Goal: Communication & Community: Answer question/provide support

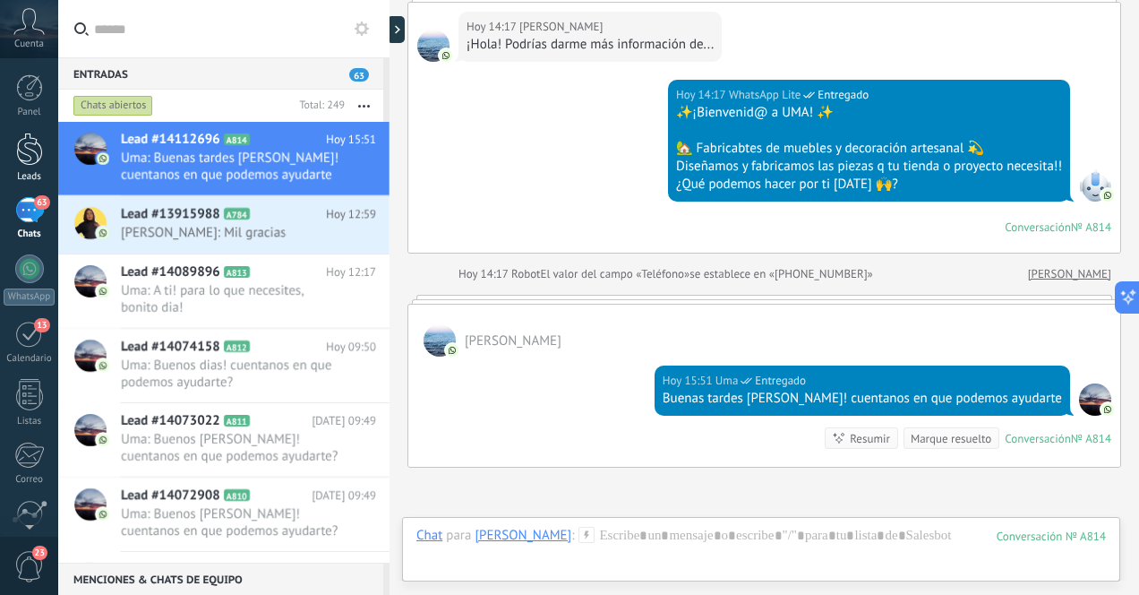
click at [23, 166] on link "Leads" at bounding box center [29, 158] width 58 height 50
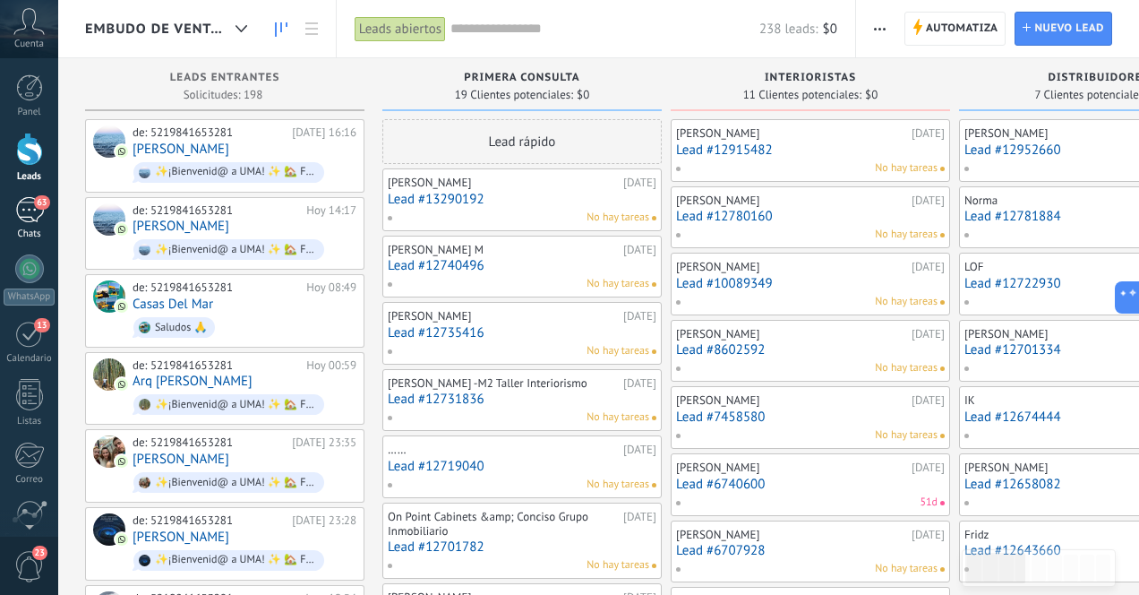
click at [30, 215] on div "63" at bounding box center [29, 210] width 29 height 26
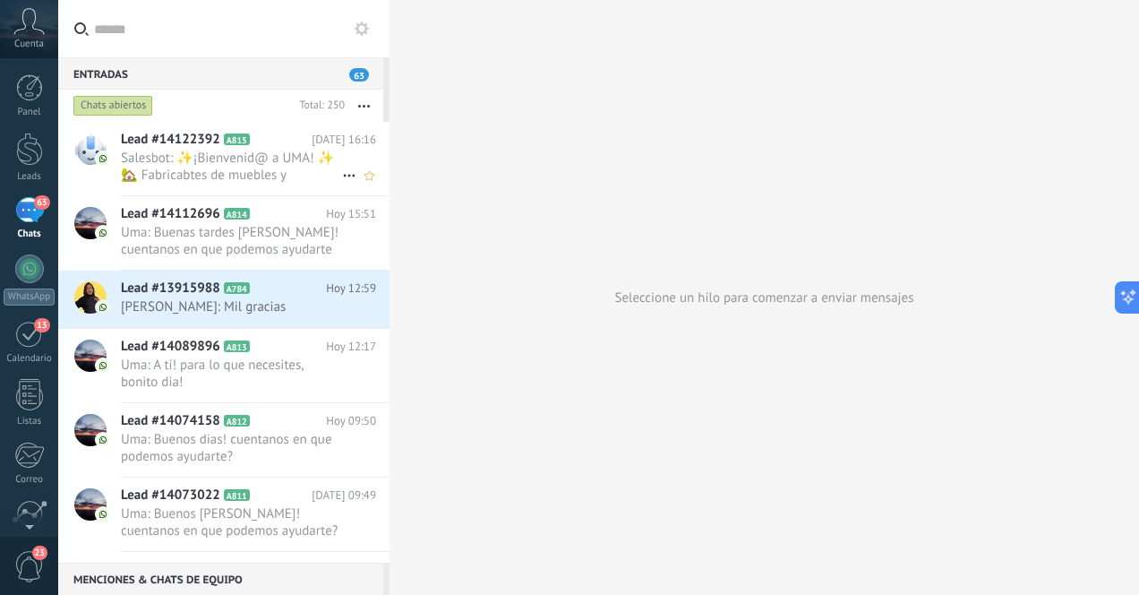
click at [185, 166] on span "Salesbot: ✨¡Bienvenid@ a UMA! ✨ 🏡 Fabricabtes de muebles y decoración artesanal…" at bounding box center [231, 167] width 221 height 34
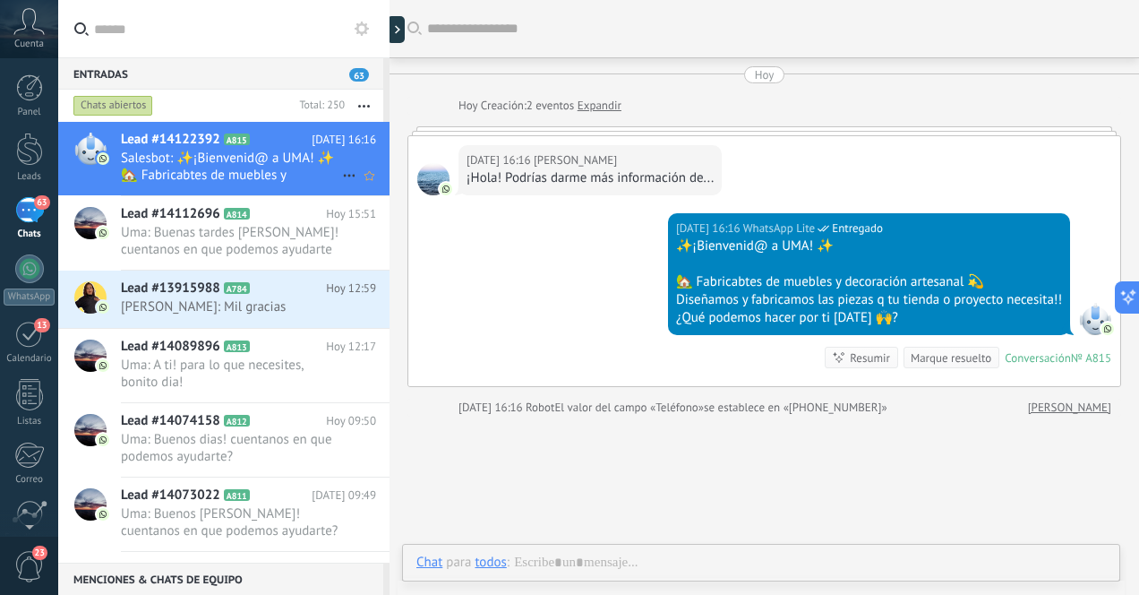
scroll to position [2, 0]
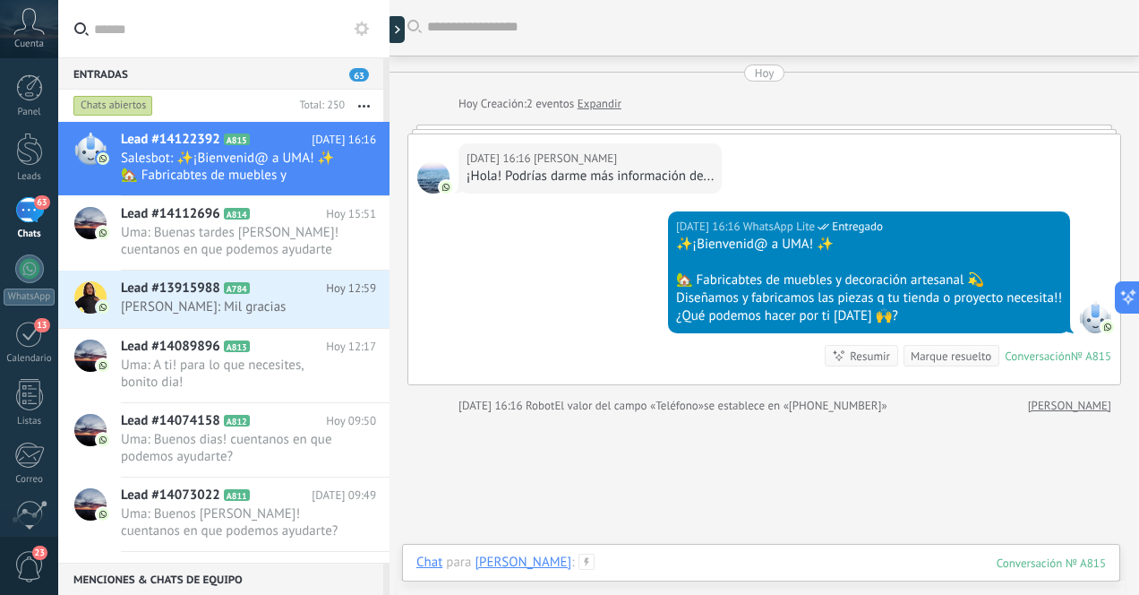
click at [698, 562] on div at bounding box center [761, 581] width 690 height 54
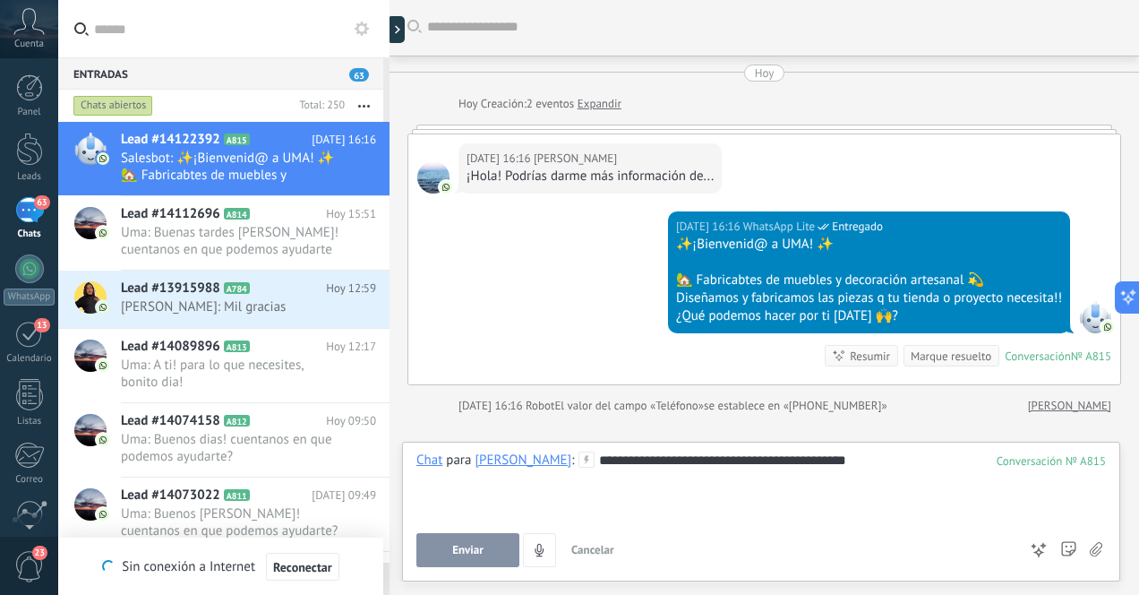
click at [474, 554] on span "Enviar" at bounding box center [467, 550] width 31 height 13
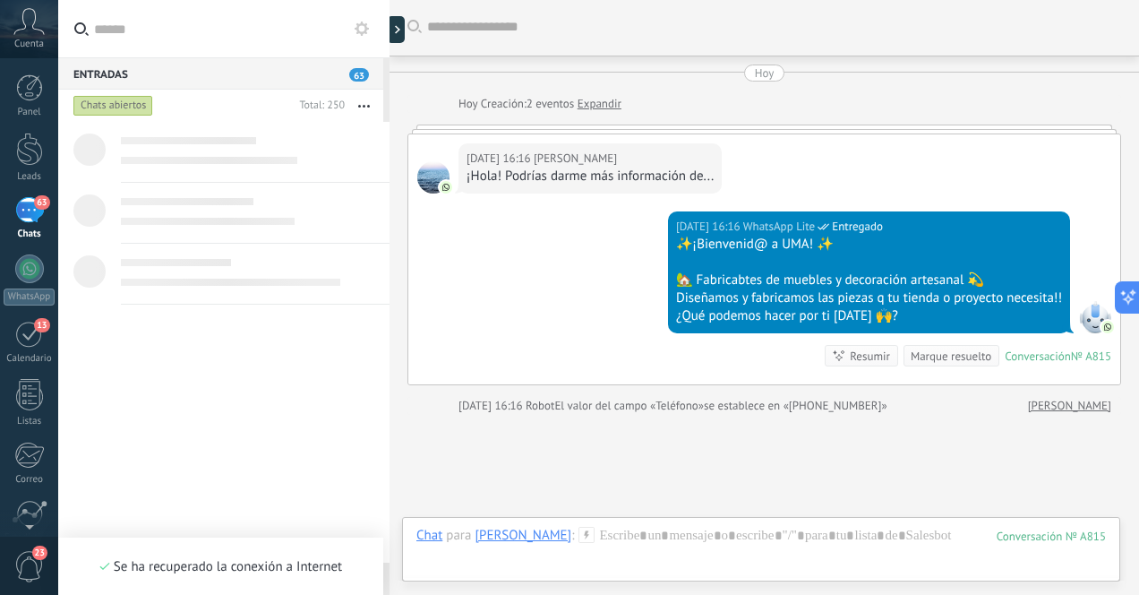
scroll to position [133, 0]
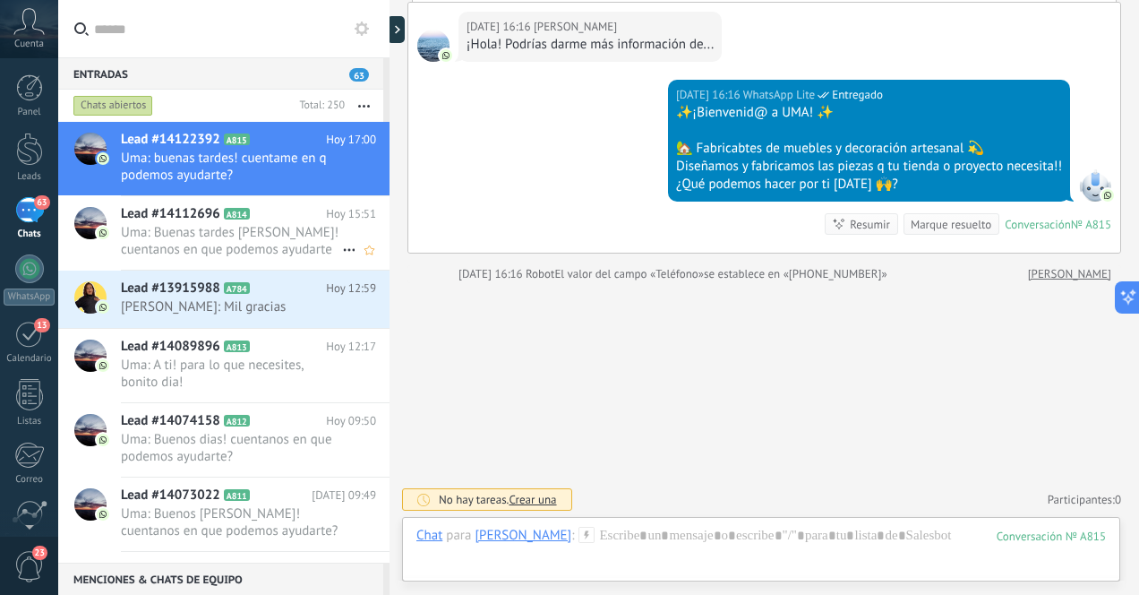
click at [173, 224] on span "Uma: Buenas tardes [PERSON_NAME]! cuentanos en que podemos ayudarte" at bounding box center [231, 241] width 221 height 34
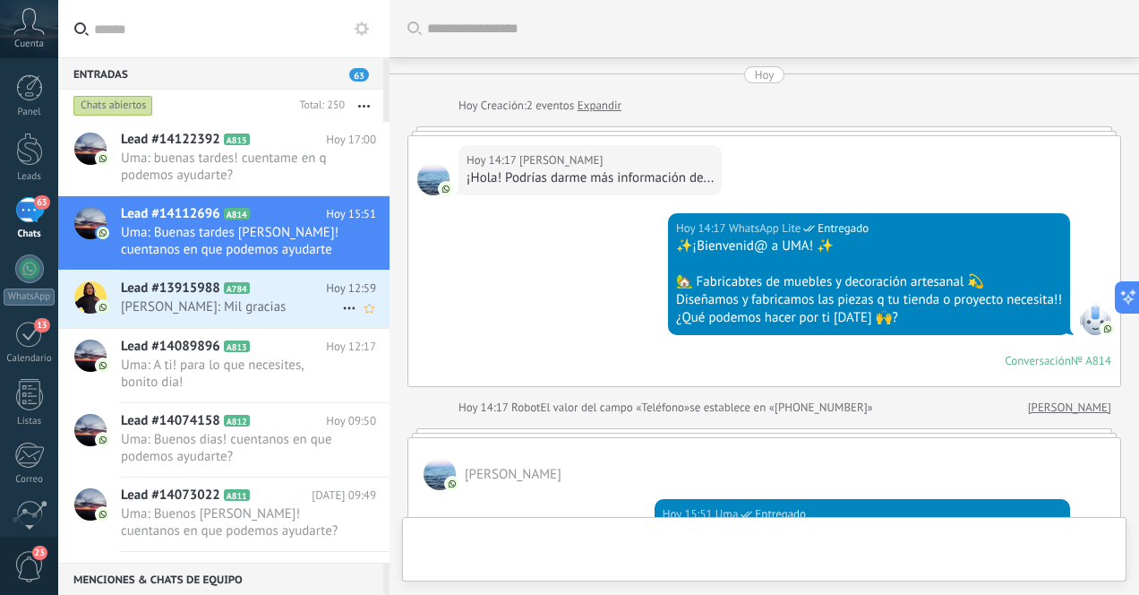
scroll to position [318, 0]
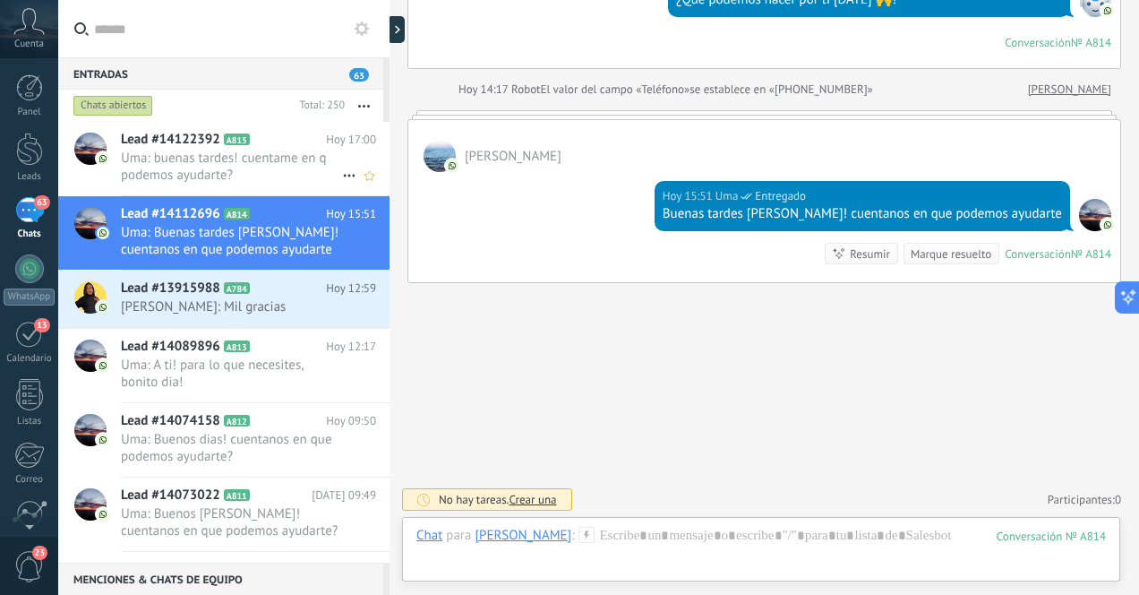
click at [209, 169] on span "Uma: buenas tardes! cuentame en q podemos ayudarte?" at bounding box center [231, 167] width 221 height 34
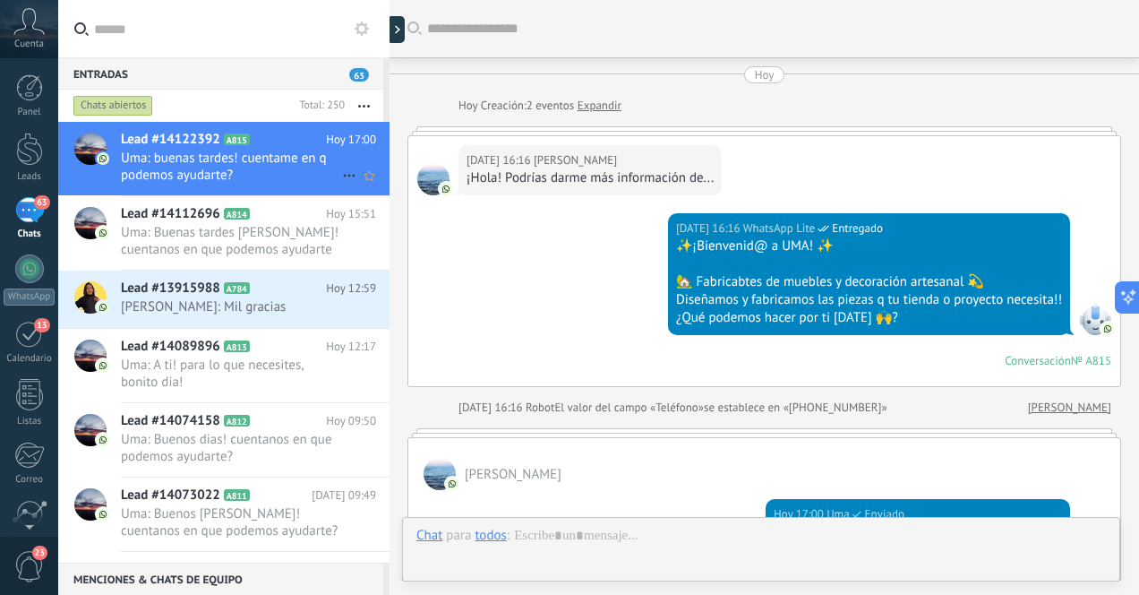
scroll to position [318, 0]
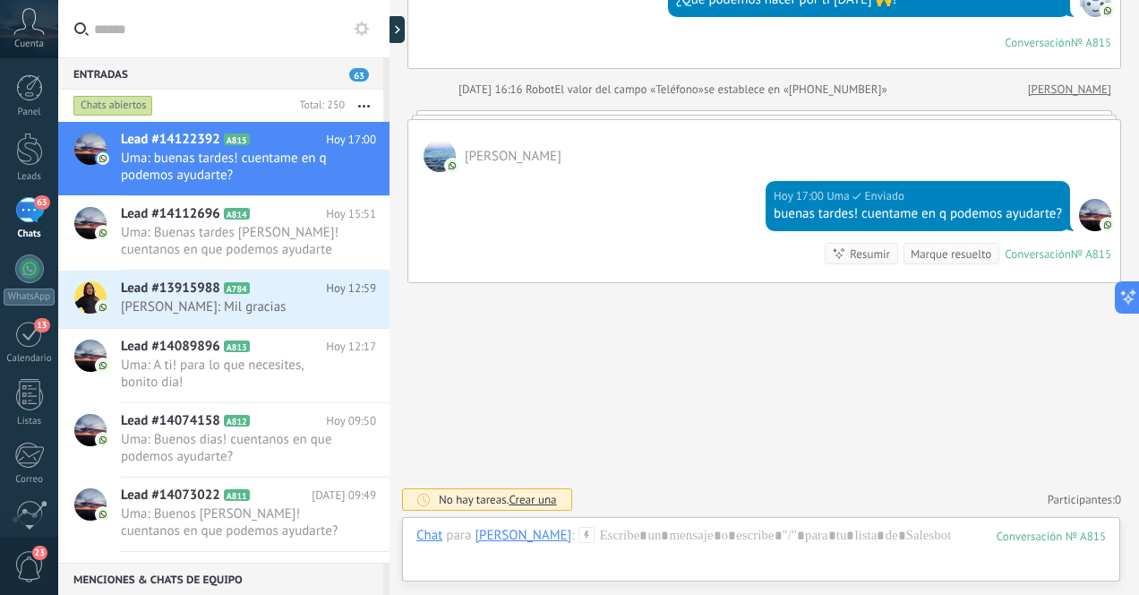
click at [25, 209] on div "63" at bounding box center [29, 210] width 29 height 26
